Goal: Information Seeking & Learning: Learn about a topic

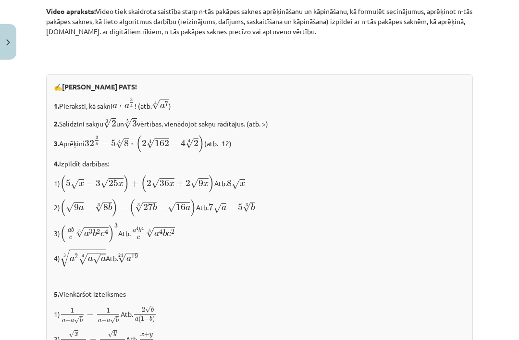
scroll to position [824, 0]
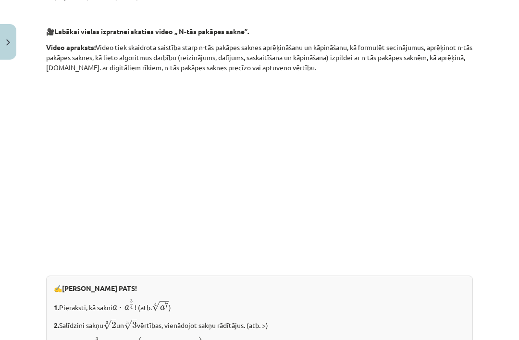
click at [452, 133] on p at bounding box center [259, 165] width 427 height 175
click at [439, 50] on p "Video apraksts: Video tiek skaidrota saistība starp n-tās pakāpes saknes aprēķi…" at bounding box center [259, 57] width 427 height 30
click at [21, 208] on div "Mācību tēma: Matemātikas i - 12. klases 1. ieskaites mācību materiāls (ab) #4 📝…" at bounding box center [259, 170] width 519 height 340
click at [86, 218] on p at bounding box center [259, 165] width 427 height 175
click at [58, 215] on p at bounding box center [259, 165] width 427 height 175
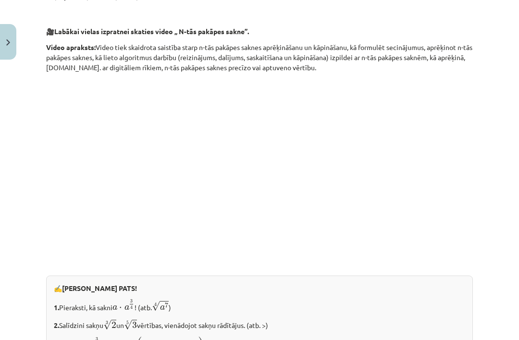
click at [93, 176] on p at bounding box center [259, 165] width 427 height 175
click at [86, 221] on p at bounding box center [259, 165] width 427 height 175
click at [99, 193] on p at bounding box center [259, 165] width 427 height 175
click at [116, 248] on div "Darbības ar saknēm Risinot uzdevumus, bieži nākas vienkāršot izteiksmes, kas sa…" at bounding box center [259, 255] width 427 height 1783
click at [97, 235] on p at bounding box center [259, 165] width 427 height 175
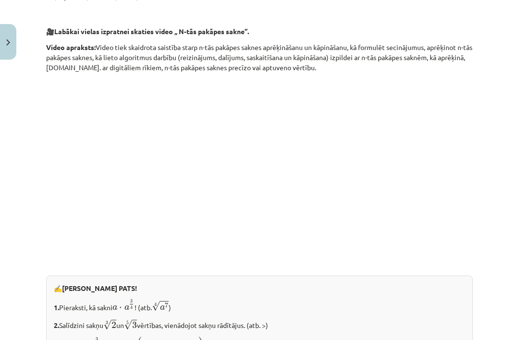
click at [92, 190] on p at bounding box center [259, 165] width 427 height 175
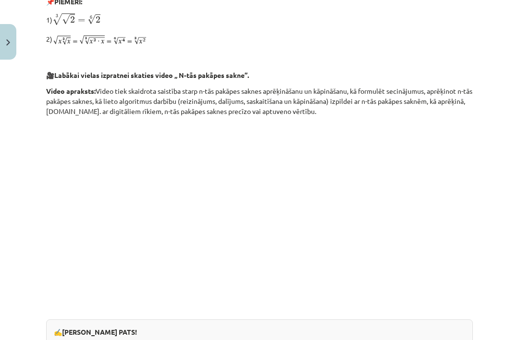
scroll to position [779, 0]
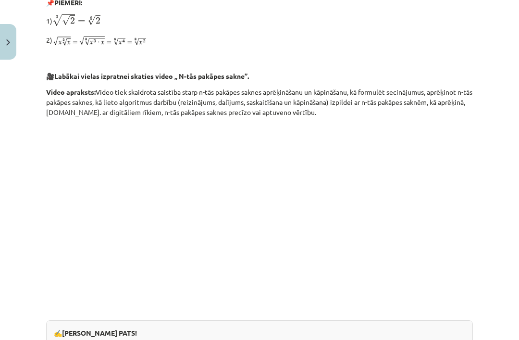
click at [105, 224] on p at bounding box center [259, 210] width 427 height 175
click at [171, 94] on p "Video apraksts: Video tiek skaidrota saistība starp n-tās pakāpes saknes aprēķi…" at bounding box center [259, 102] width 427 height 30
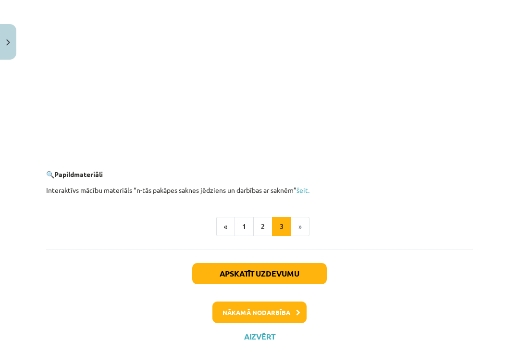
scroll to position [1774, 0]
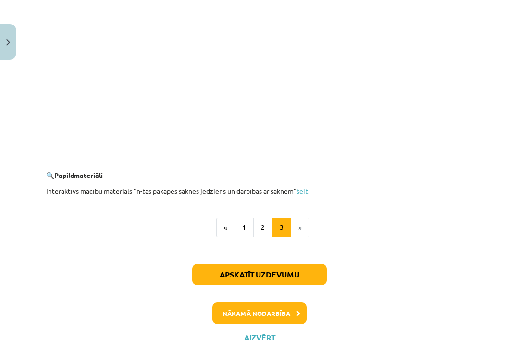
click at [289, 306] on button "Nākamā nodarbība" at bounding box center [259, 313] width 94 height 22
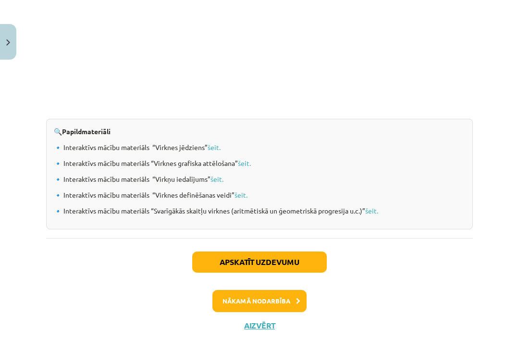
scroll to position [1023, 0]
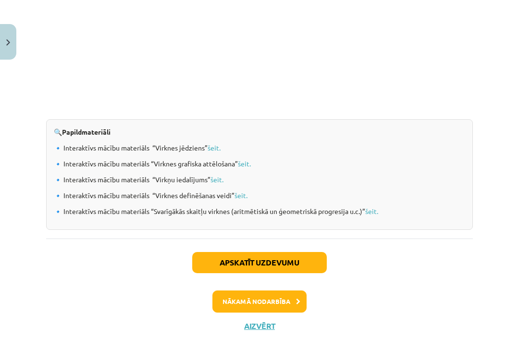
click at [252, 330] on button "Aizvērt" at bounding box center [259, 326] width 37 height 10
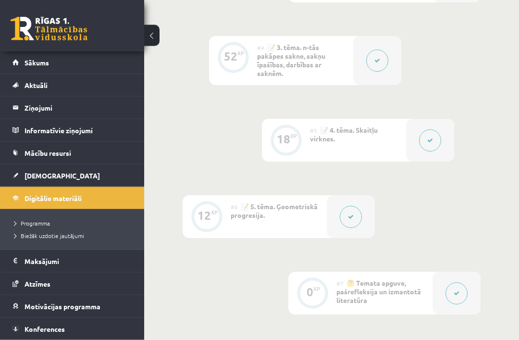
click at [423, 144] on button at bounding box center [430, 141] width 22 height 22
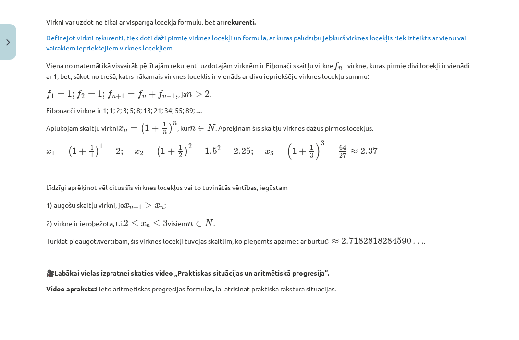
scroll to position [737, 0]
